Goal: Task Accomplishment & Management: Complete application form

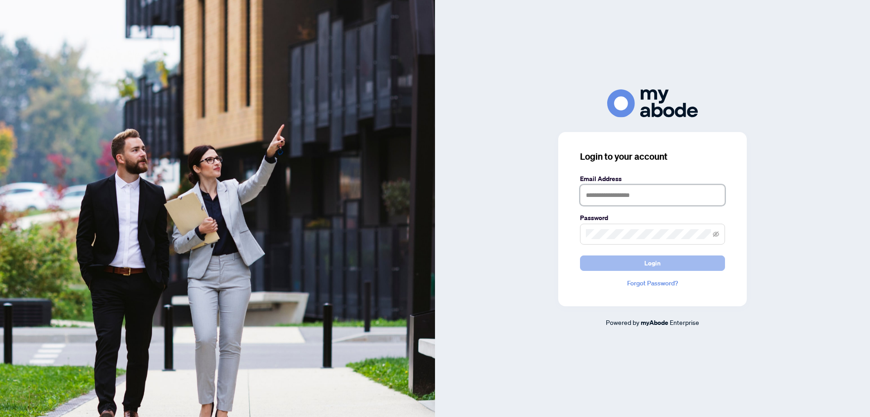
type input "**********"
click at [655, 262] on span "Login" at bounding box center [653, 263] width 16 height 15
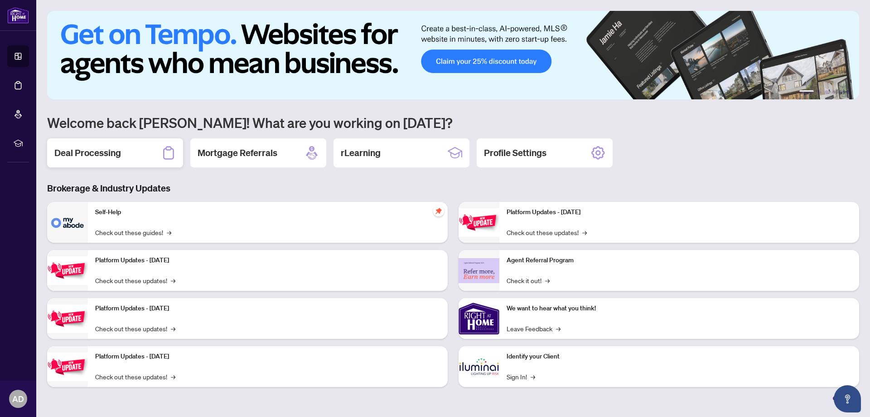
click at [96, 151] on h2 "Deal Processing" at bounding box center [87, 152] width 67 height 13
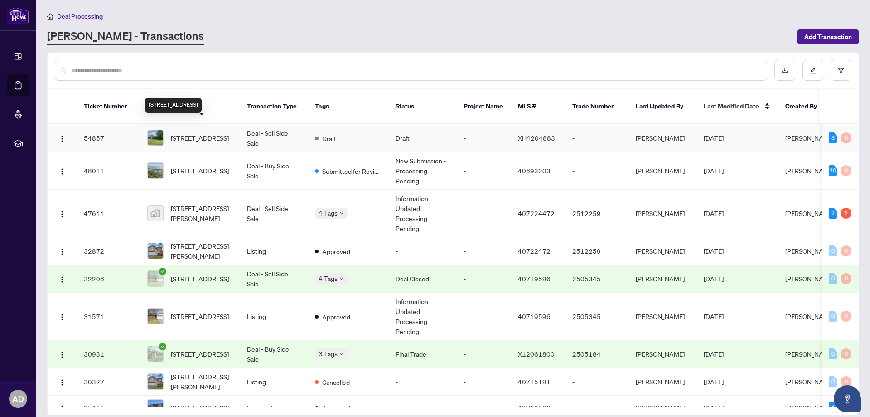
click at [192, 133] on span "7385 Milburough Line, Milton, ON L0P 1B0, Canada" at bounding box center [200, 138] width 58 height 10
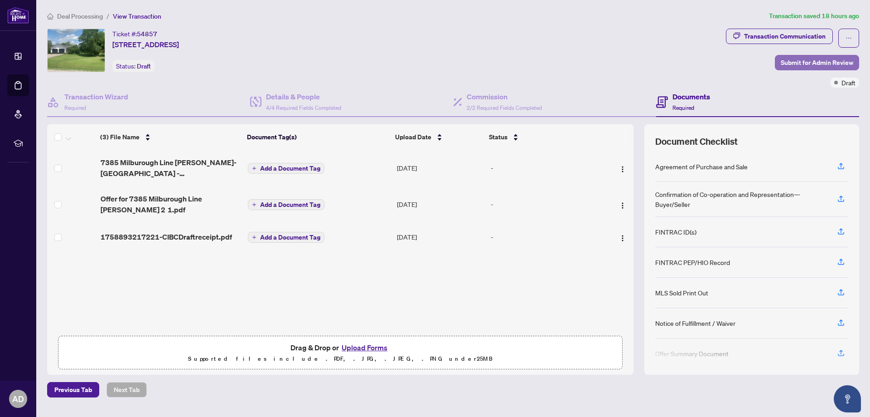
click at [824, 60] on span "Submit for Admin Review" at bounding box center [817, 62] width 73 height 15
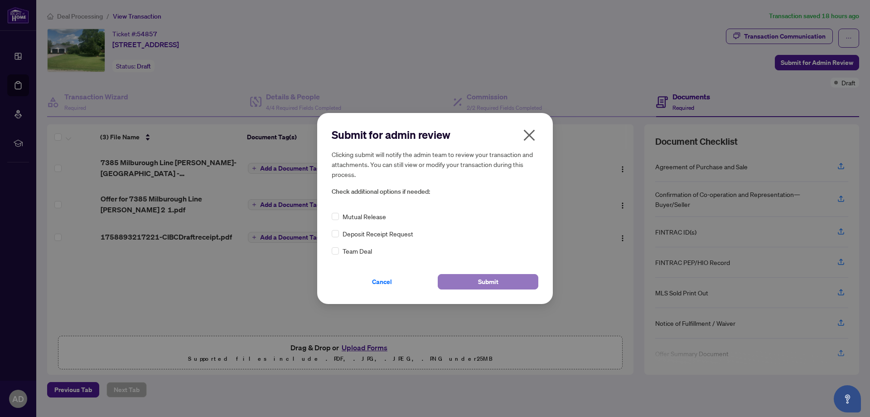
click at [495, 280] on span "Submit" at bounding box center [488, 281] width 20 height 15
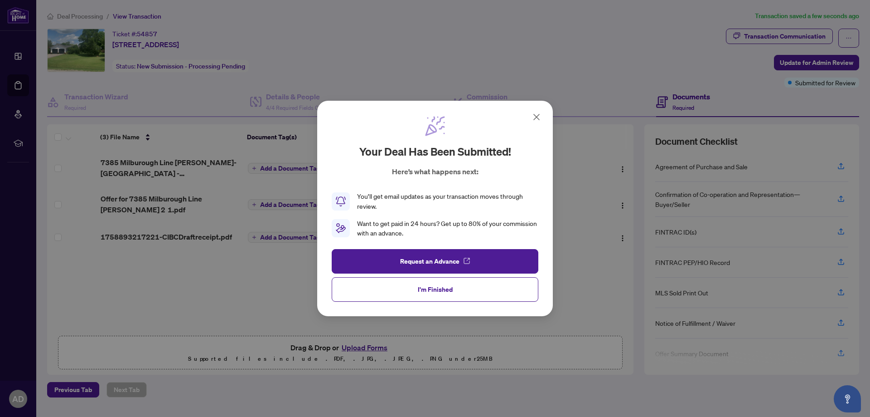
click at [450, 288] on span "I'm Finished" at bounding box center [435, 289] width 35 height 15
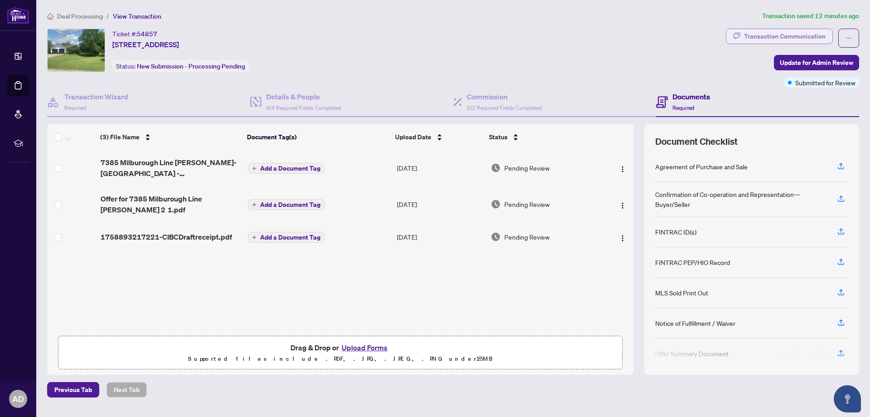
click at [777, 37] on div "Transaction Communication" at bounding box center [785, 36] width 82 height 15
